Goal: Transaction & Acquisition: Purchase product/service

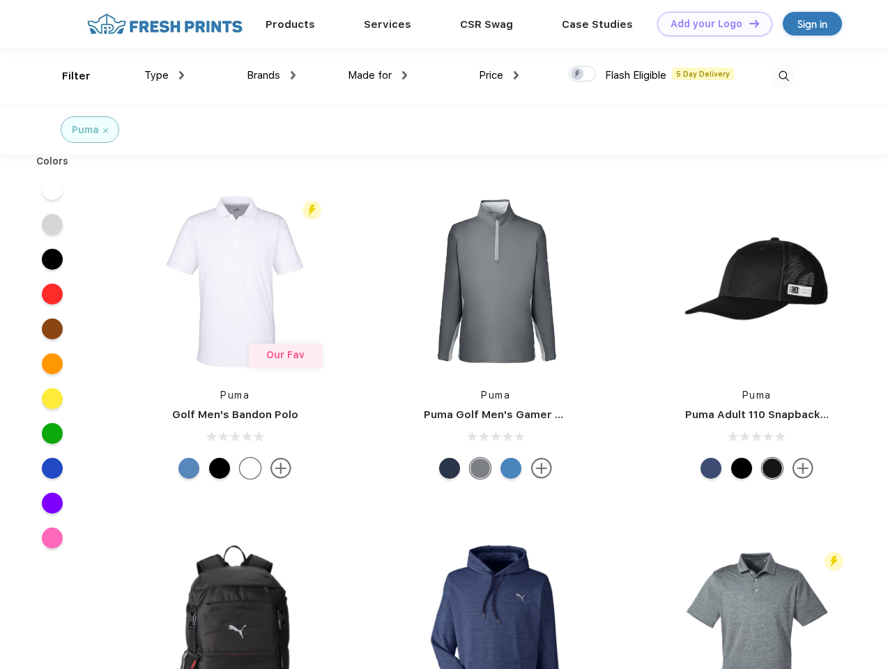
click at [709, 24] on link "Add your Logo Design Tool" at bounding box center [714, 24] width 115 height 24
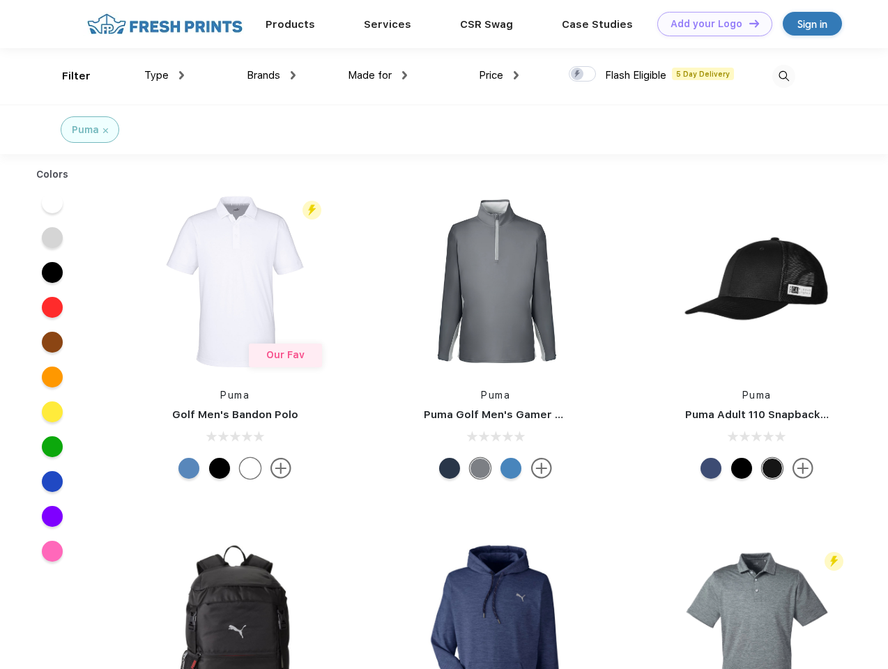
click at [0, 0] on div "Design Tool" at bounding box center [0, 0] width 0 height 0
click at [747, 23] on link "Add your Logo Design Tool" at bounding box center [714, 24] width 115 height 24
click at [67, 76] on div "Filter" at bounding box center [76, 76] width 29 height 16
click at [164, 75] on span "Type" at bounding box center [156, 75] width 24 height 13
click at [271, 75] on span "Brands" at bounding box center [263, 75] width 33 height 13
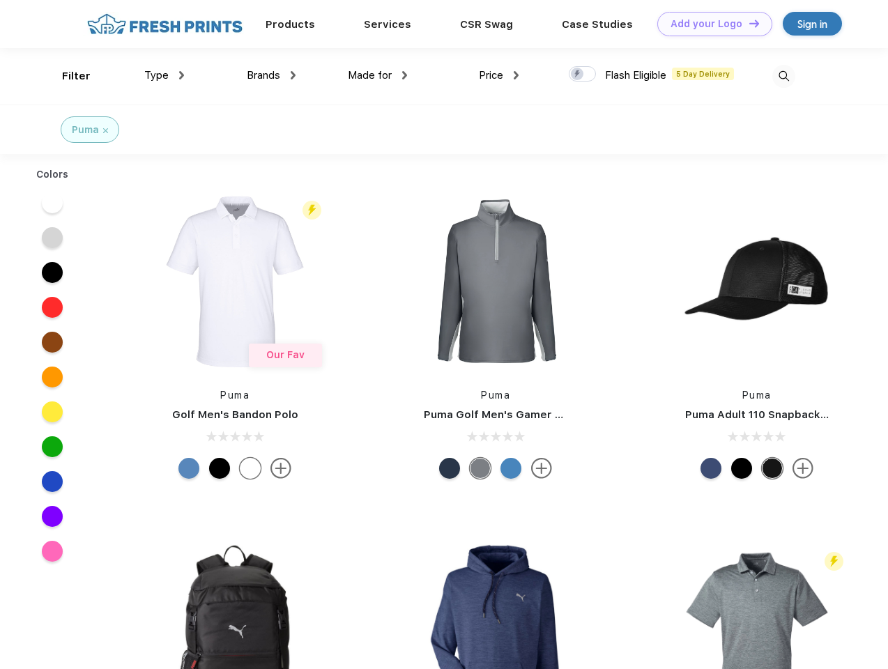
click at [378, 75] on span "Made for" at bounding box center [370, 75] width 44 height 13
click at [499, 75] on span "Price" at bounding box center [491, 75] width 24 height 13
click at [582, 75] on div at bounding box center [581, 73] width 27 height 15
click at [578, 75] on input "checkbox" at bounding box center [572, 69] width 9 height 9
click at [783, 76] on img at bounding box center [783, 76] width 23 height 23
